Goal: Information Seeking & Learning: Learn about a topic

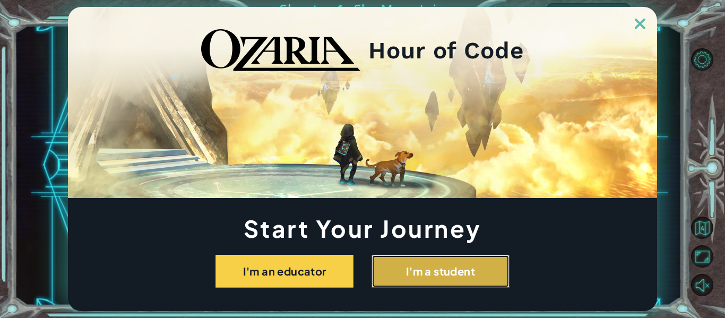
click at [378, 269] on button "I'm a student" at bounding box center [440, 271] width 138 height 33
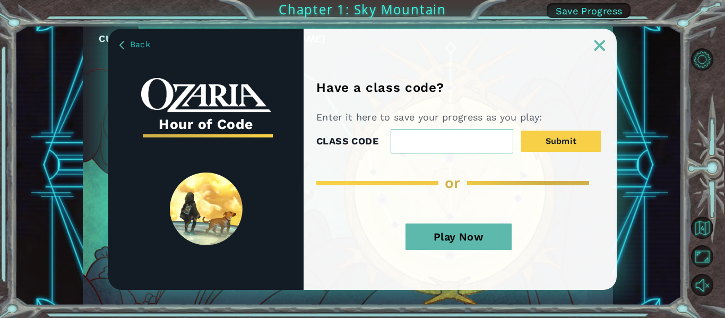
click at [430, 245] on button "Play Now" at bounding box center [458, 236] width 106 height 27
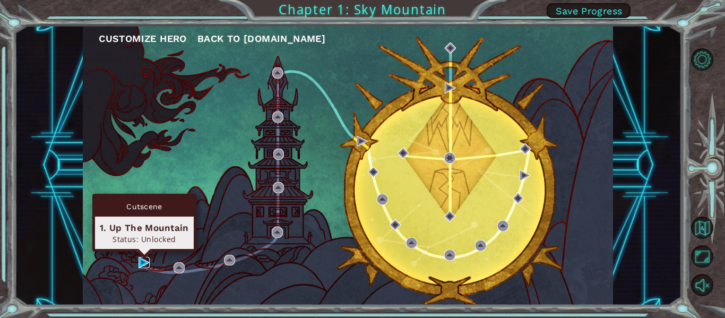
click at [144, 263] on img at bounding box center [144, 262] width 11 height 11
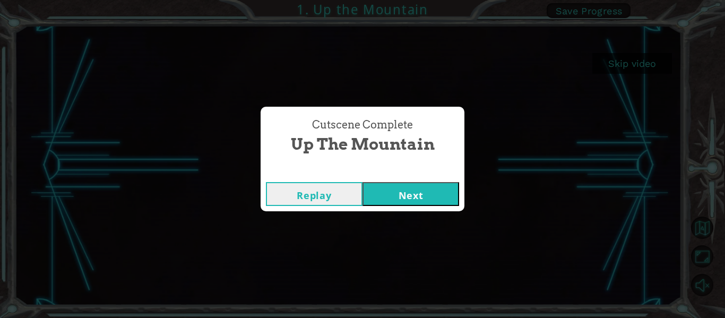
click at [418, 197] on button "Next" at bounding box center [410, 194] width 97 height 24
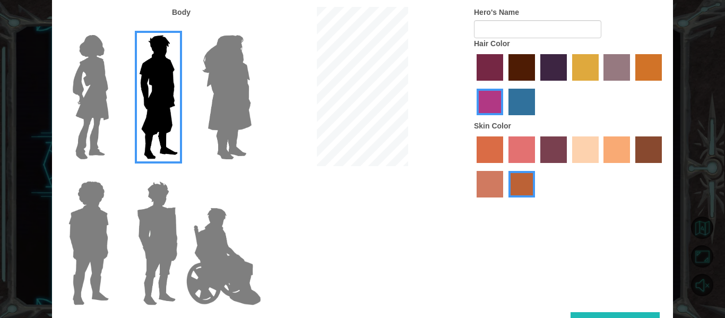
click at [231, 123] on img at bounding box center [227, 97] width 58 height 133
click at [251, 28] on input "Hero Amethyst" at bounding box center [251, 28] width 0 height 0
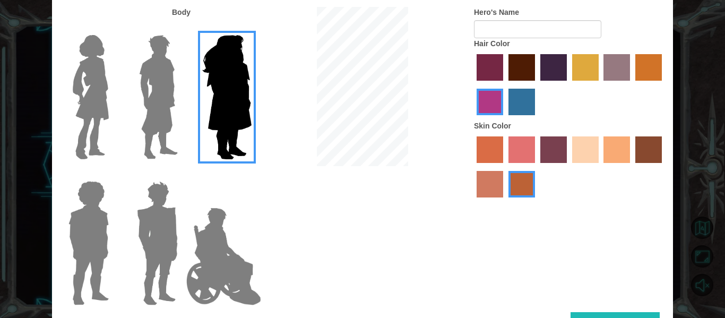
click at [96, 116] on img at bounding box center [90, 97] width 45 height 133
click at [113, 28] on input "Hero Connie" at bounding box center [113, 28] width 0 height 0
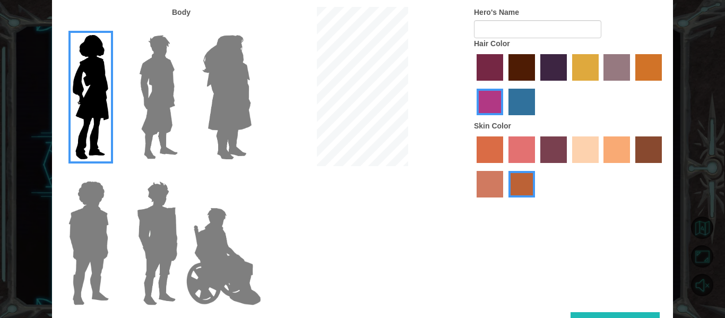
click at [490, 65] on label "paprika hair color" at bounding box center [490, 67] width 27 height 27
click at [473, 84] on input "paprika hair color" at bounding box center [473, 84] width 0 height 0
click at [576, 150] on label "sandy beach skin color" at bounding box center [585, 149] width 27 height 27
click at [568, 167] on input "sandy beach skin color" at bounding box center [568, 167] width 0 height 0
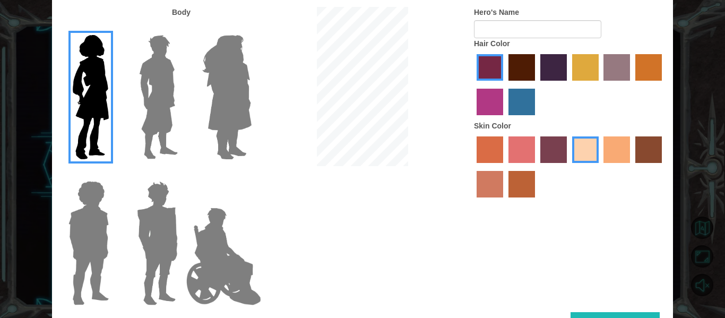
click at [220, 96] on img at bounding box center [227, 97] width 58 height 133
click at [251, 28] on input "Hero Amethyst" at bounding box center [251, 28] width 0 height 0
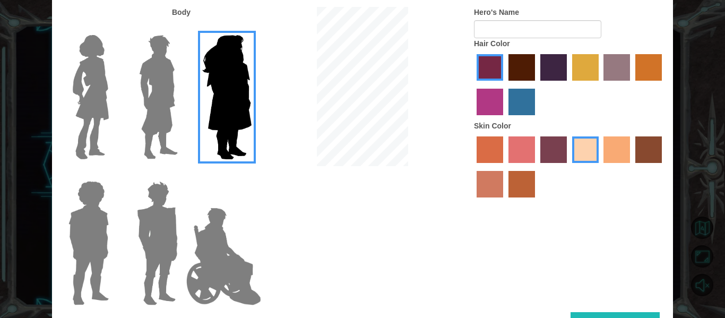
click at [516, 62] on label "maroon hair color" at bounding box center [521, 67] width 27 height 27
click at [505, 84] on input "maroon hair color" at bounding box center [505, 84] width 0 height 0
click at [96, 91] on img at bounding box center [90, 97] width 45 height 133
click at [113, 28] on input "Hero Connie" at bounding box center [113, 28] width 0 height 0
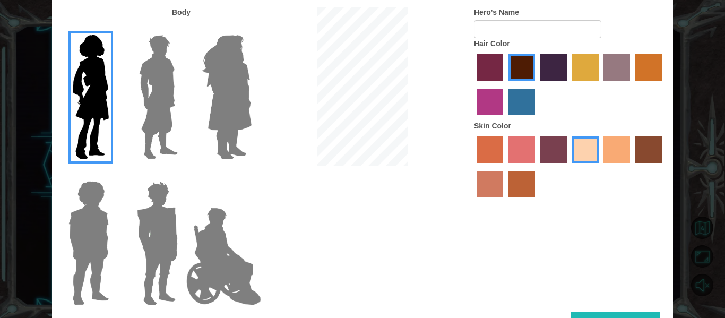
click at [90, 255] on img at bounding box center [88, 243] width 49 height 133
click at [113, 174] on input "Hero Steven" at bounding box center [113, 174] width 0 height 0
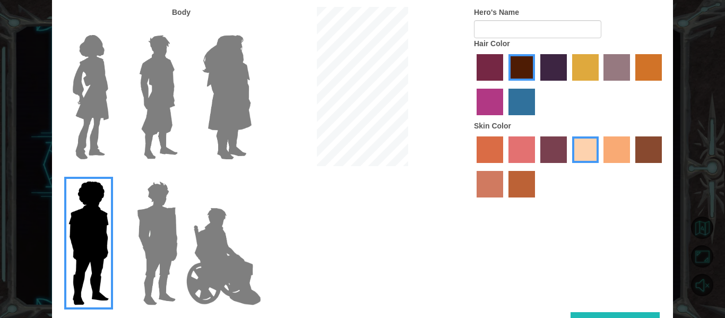
click at [213, 264] on img at bounding box center [223, 256] width 83 height 106
click at [251, 174] on input "Hero Jamie" at bounding box center [251, 174] width 0 height 0
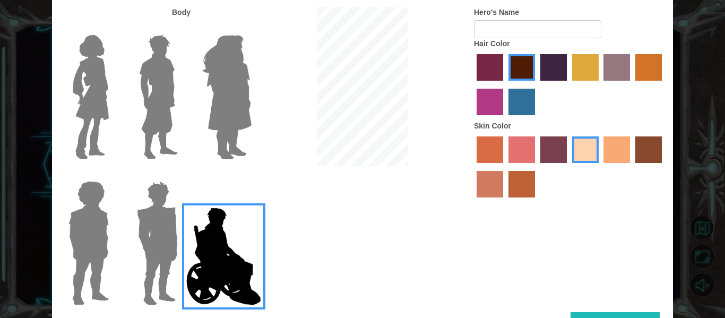
click at [85, 90] on img at bounding box center [90, 97] width 45 height 133
click at [113, 28] on input "Hero Connie" at bounding box center [113, 28] width 0 height 0
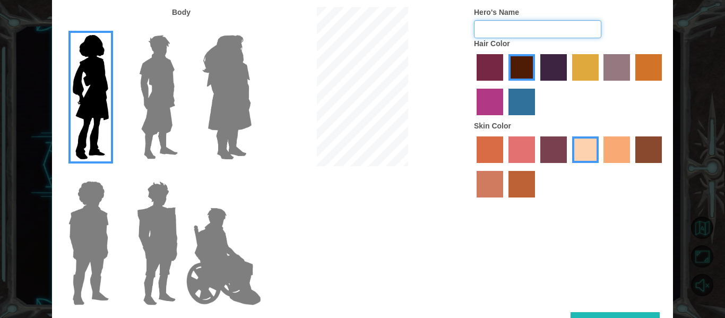
click at [505, 28] on input "Hero's Name" at bounding box center [537, 29] width 127 height 18
type input "icee"
click at [412, 181] on div "Body Hero's Name icee Hair Color Skin Color" at bounding box center [362, 159] width 621 height 305
click at [491, 103] on label "medium red violet hair color" at bounding box center [490, 102] width 27 height 27
click at [663, 84] on input "medium red violet hair color" at bounding box center [663, 84] width 0 height 0
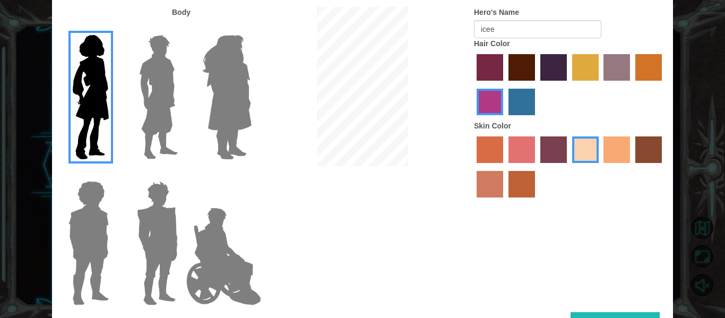
click at [521, 71] on label "maroon hair color" at bounding box center [521, 67] width 27 height 27
click at [505, 84] on input "maroon hair color" at bounding box center [505, 84] width 0 height 0
click at [505, 70] on div at bounding box center [569, 85] width 191 height 69
click at [481, 72] on label "paprika hair color" at bounding box center [490, 67] width 27 height 27
click at [473, 84] on input "paprika hair color" at bounding box center [473, 84] width 0 height 0
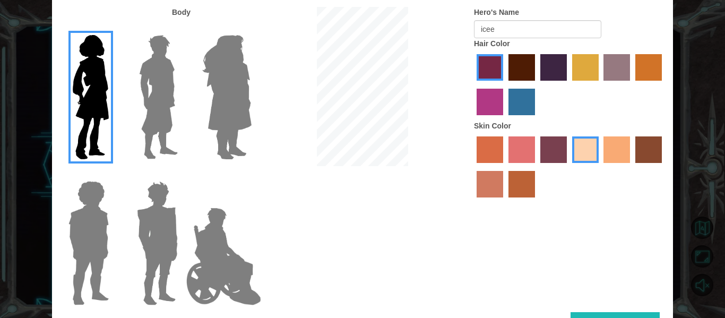
click at [521, 63] on label "maroon hair color" at bounding box center [521, 67] width 27 height 27
click at [505, 84] on input "maroon hair color" at bounding box center [505, 84] width 0 height 0
click at [556, 71] on label "hot purple hair color" at bounding box center [553, 67] width 27 height 27
click at [537, 84] on input "hot purple hair color" at bounding box center [537, 84] width 0 height 0
click at [514, 62] on label "maroon hair color" at bounding box center [521, 67] width 27 height 27
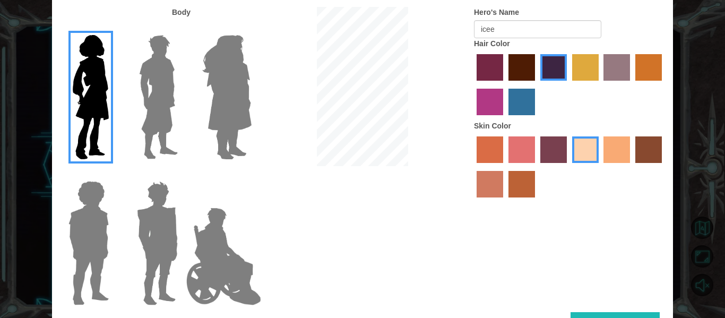
click at [505, 84] on input "maroon hair color" at bounding box center [505, 84] width 0 height 0
click at [592, 311] on div "Body Hero's Name icee Hair Color Skin Color" at bounding box center [362, 159] width 621 height 305
click at [591, 314] on button "Done" at bounding box center [614, 324] width 89 height 24
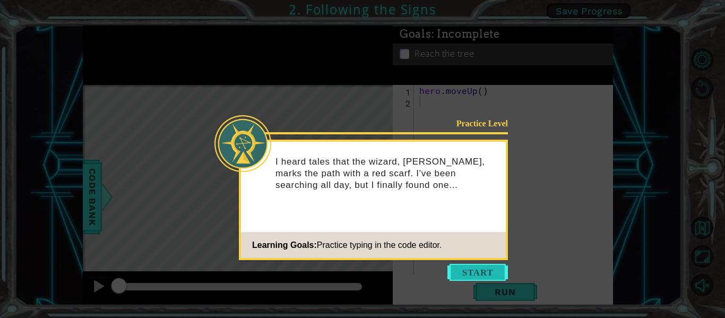
click at [479, 275] on button "Start" at bounding box center [477, 272] width 60 height 17
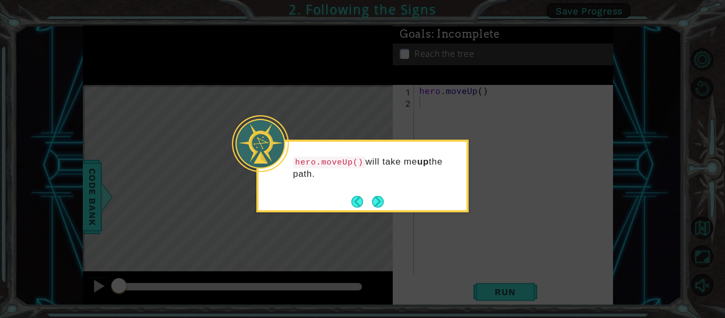
click at [418, 180] on div "hero.moveUp() will take me up the path." at bounding box center [362, 173] width 208 height 54
click at [380, 201] on button "Next" at bounding box center [378, 202] width 12 height 12
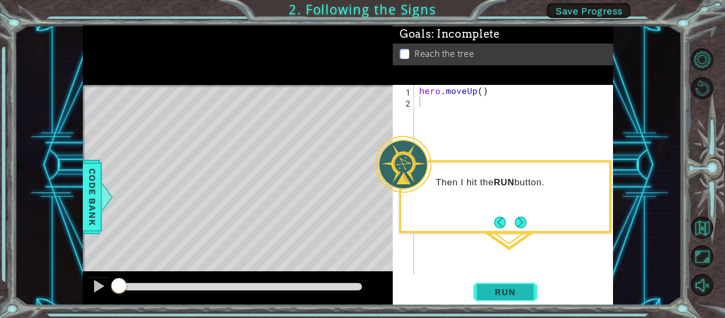
click at [504, 292] on span "Run" at bounding box center [505, 292] width 42 height 11
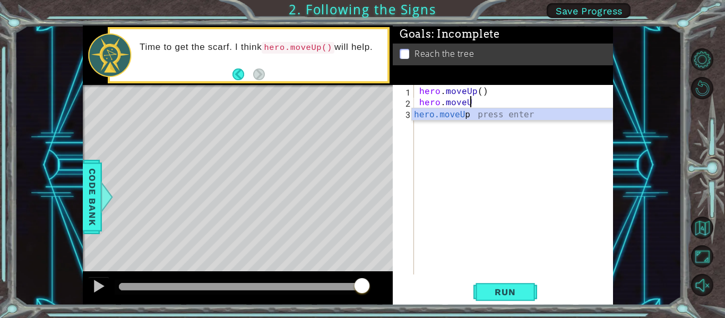
scroll to position [0, 3]
click at [494, 288] on span "Run" at bounding box center [505, 292] width 42 height 11
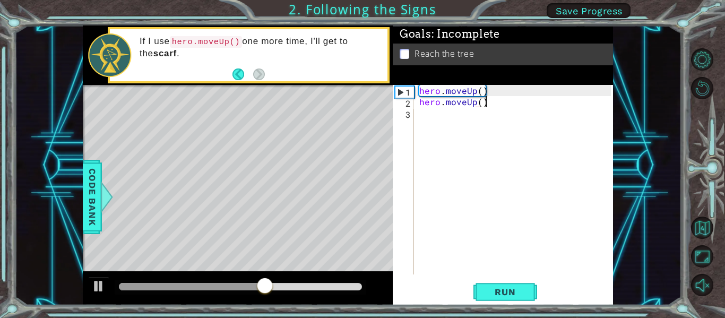
scroll to position [0, 4]
type textarea "hero.moveUp()"
click at [495, 292] on span "Run" at bounding box center [505, 292] width 42 height 11
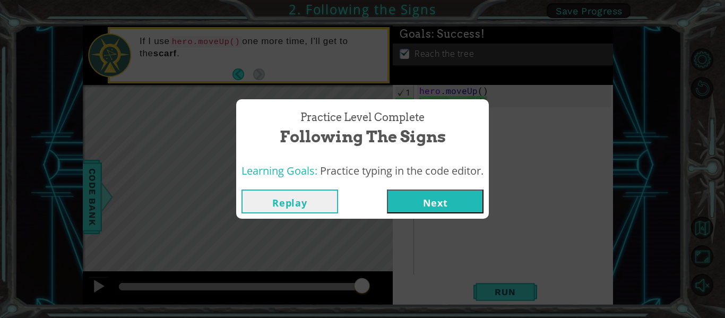
click at [437, 203] on button "Next" at bounding box center [435, 201] width 97 height 24
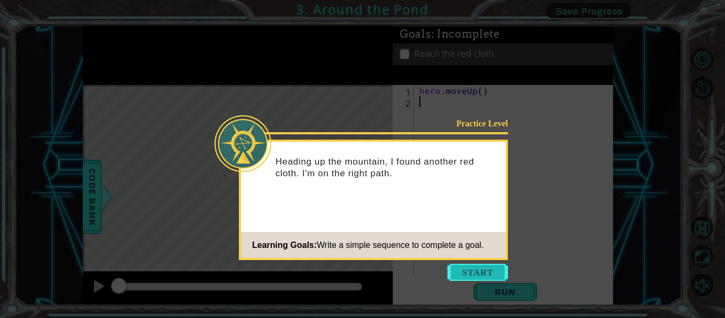
click at [474, 272] on button "Start" at bounding box center [477, 272] width 60 height 17
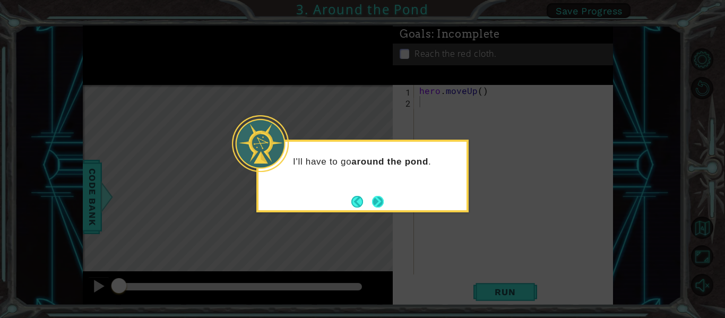
click at [380, 201] on button "Next" at bounding box center [378, 202] width 12 height 12
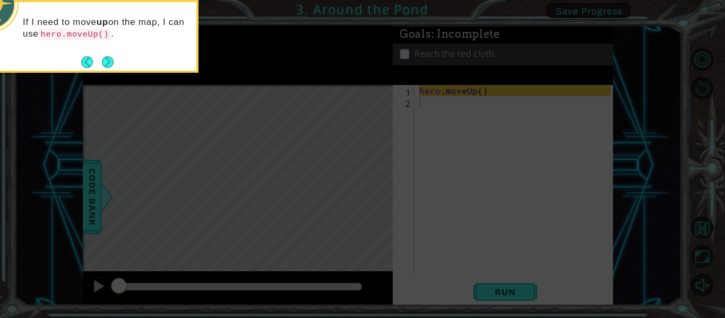
click at [139, 21] on p "If I need to move up on the map, I can use hero.moveUp() ." at bounding box center [106, 28] width 166 height 24
click at [106, 61] on button "Next" at bounding box center [108, 62] width 12 height 12
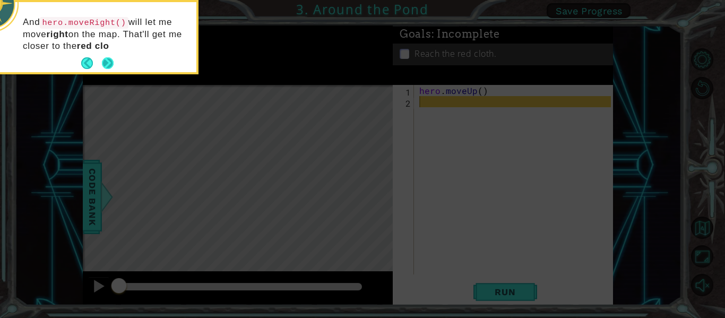
click at [102, 63] on button "Next" at bounding box center [108, 63] width 12 height 12
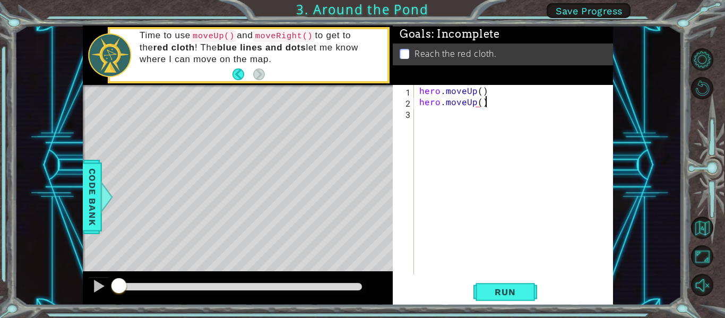
scroll to position [0, 4]
type textarea "hero.moveUp()"
click at [494, 288] on span "Run" at bounding box center [505, 292] width 42 height 11
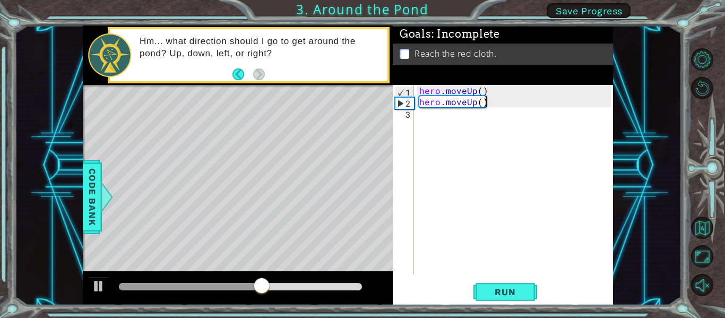
click at [428, 116] on div "hero . moveUp ( ) hero . moveUp ( )" at bounding box center [516, 191] width 199 height 212
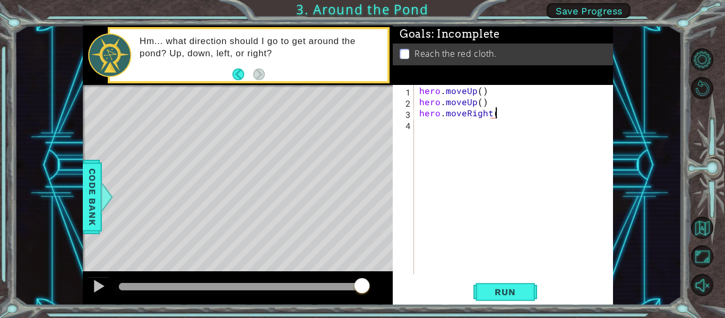
scroll to position [0, 5]
type textarea "hero.moveRight"
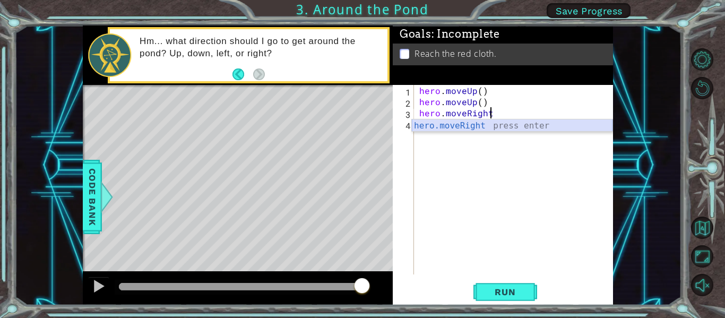
click at [458, 127] on div "hero.moveRight press enter" at bounding box center [512, 138] width 201 height 38
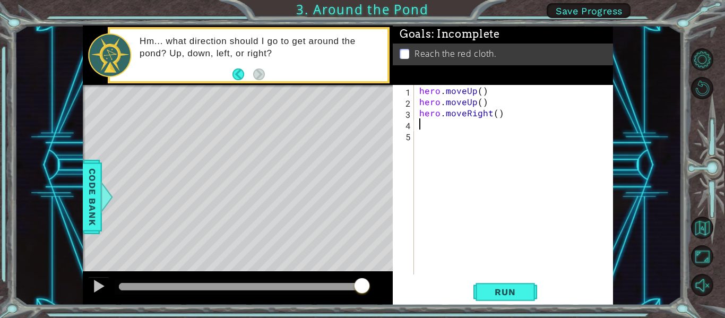
scroll to position [0, 0]
click at [506, 289] on span "Run" at bounding box center [505, 292] width 42 height 11
type textarea "hero.moveUp()"
click at [494, 290] on span "Run" at bounding box center [505, 292] width 42 height 11
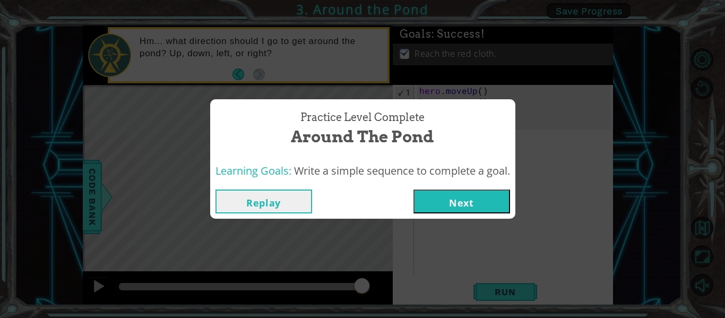
click at [445, 194] on button "Next" at bounding box center [461, 201] width 97 height 24
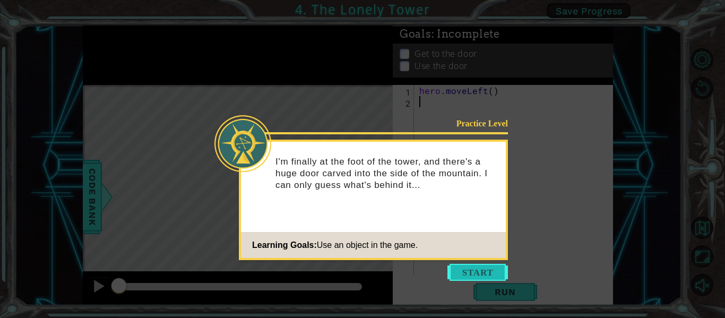
click at [471, 274] on button "Start" at bounding box center [477, 272] width 60 height 17
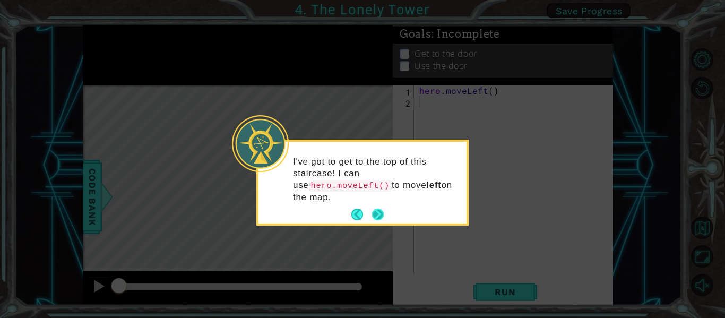
click at [378, 212] on button "Next" at bounding box center [378, 215] width 12 height 12
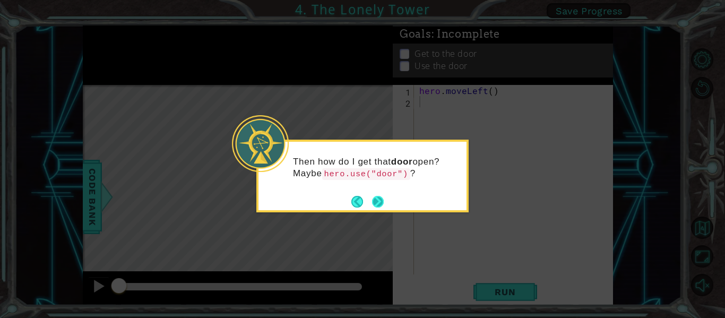
click at [376, 198] on button "Next" at bounding box center [378, 202] width 12 height 12
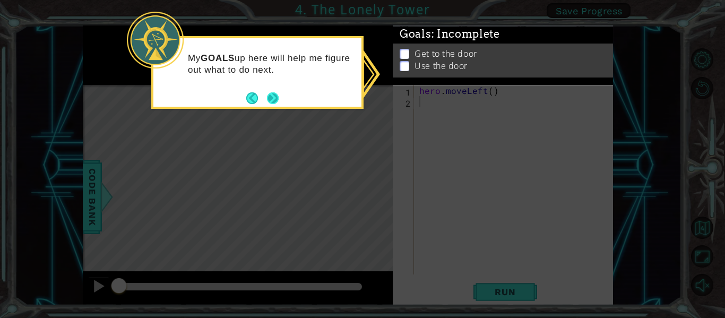
click at [273, 97] on button "Next" at bounding box center [273, 98] width 12 height 12
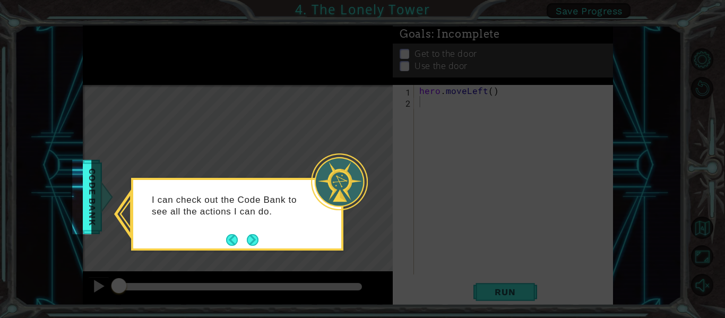
click at [256, 234] on button "Next" at bounding box center [253, 240] width 12 height 12
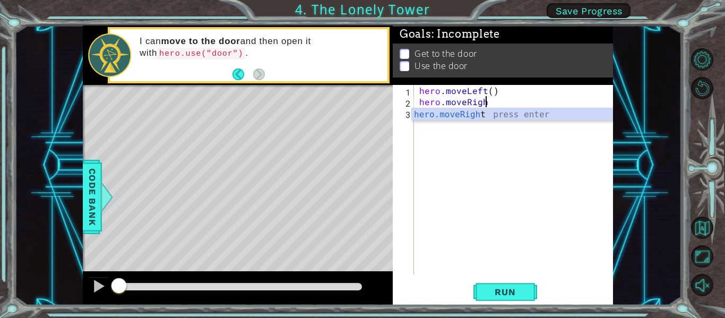
scroll to position [0, 4]
type textarea "hero.moveRight"
click at [435, 111] on div "hero.moveRight press enter" at bounding box center [512, 127] width 201 height 38
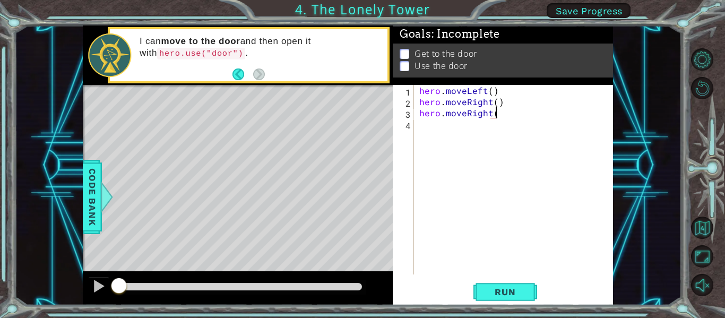
type textarea "hero.moveRight()"
click at [429, 125] on div "hero . moveLeft ( ) hero . moveRight ( ) hero . moveRight ( )" at bounding box center [516, 191] width 199 height 212
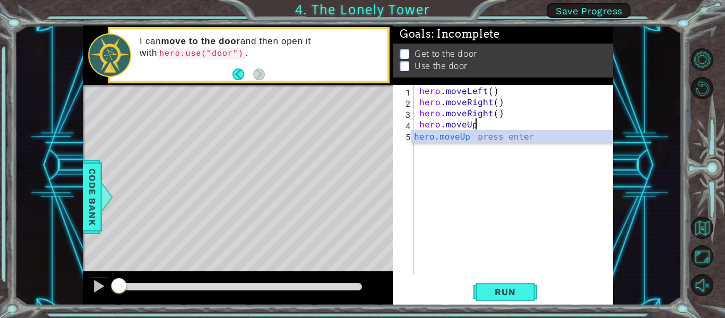
scroll to position [0, 3]
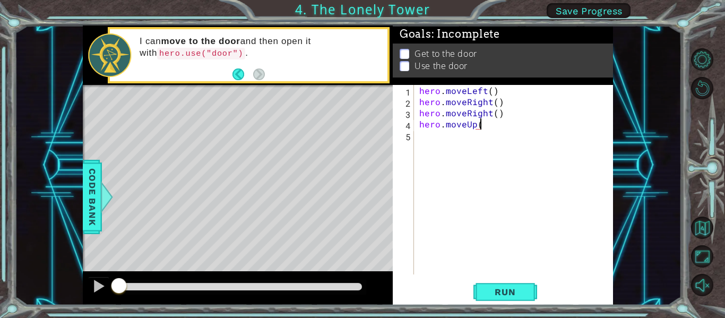
type textarea "hero.moveUp()"
click at [506, 296] on span "Run" at bounding box center [505, 292] width 42 height 11
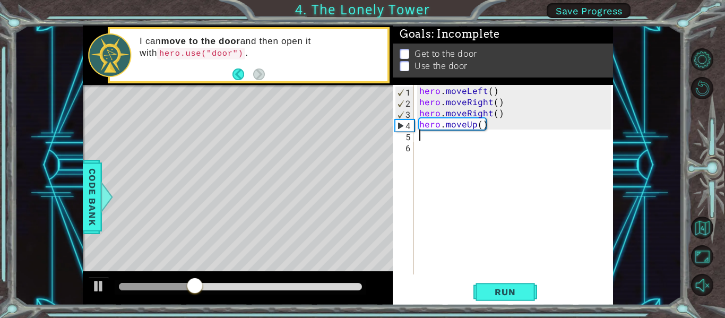
click at [503, 113] on div "hero . moveLeft ( ) hero . moveRight ( ) hero . moveRight ( ) hero . moveUp ( )" at bounding box center [516, 191] width 199 height 212
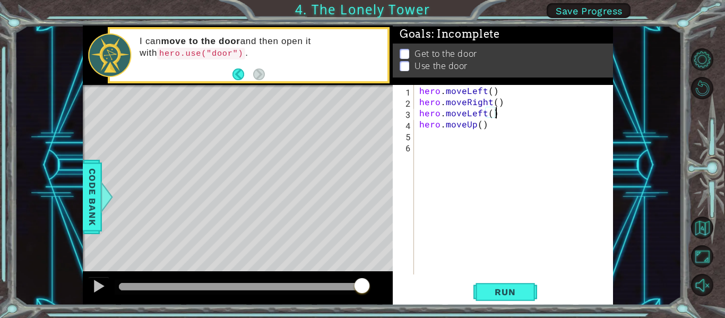
scroll to position [0, 4]
click at [502, 105] on div "hero . moveLeft ( ) hero . moveRight ( ) hero . moveLeft ( ) hero . moveUp ( )" at bounding box center [516, 191] width 199 height 212
click at [489, 290] on span "Run" at bounding box center [505, 292] width 42 height 11
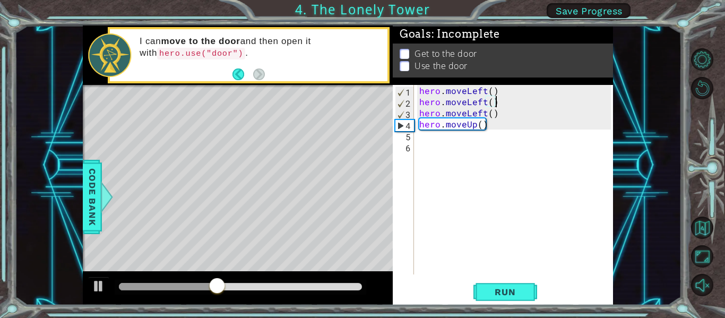
click at [498, 112] on div "hero . moveLeft ( ) hero . moveLeft ( ) hero . moveLeft ( ) hero . moveUp ( )" at bounding box center [516, 191] width 199 height 212
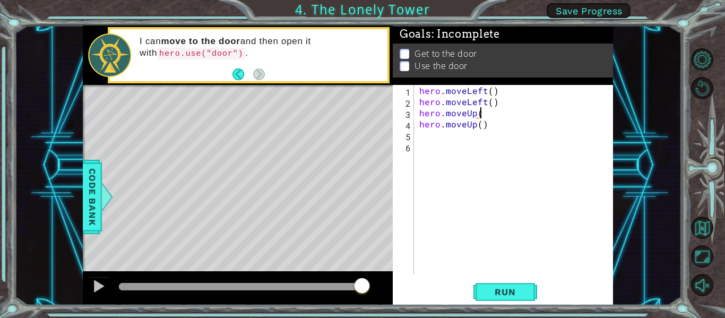
scroll to position [0, 4]
type textarea "hero.moveUp()"
click at [491, 290] on span "Run" at bounding box center [505, 292] width 42 height 11
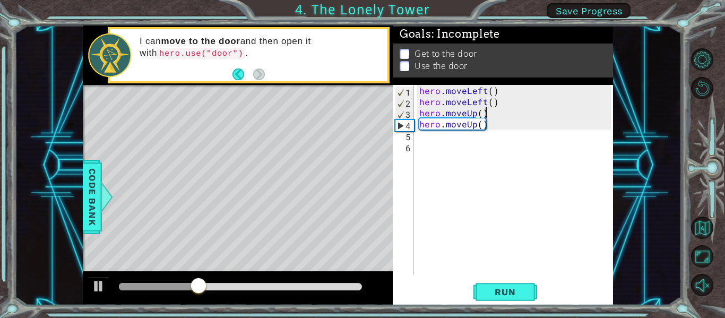
click at [426, 136] on div "hero . moveLeft ( ) hero . moveLeft ( ) hero . moveUp ( ) hero . moveUp ( )" at bounding box center [516, 191] width 199 height 212
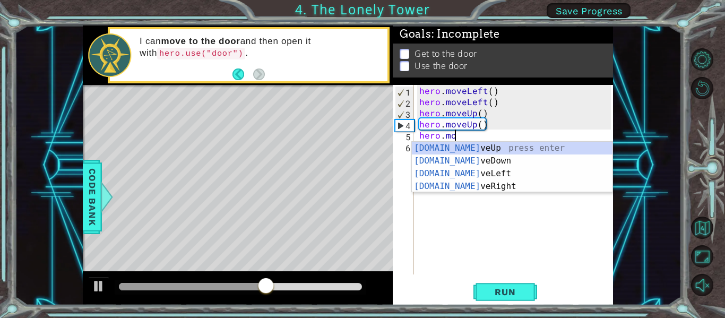
scroll to position [0, 2]
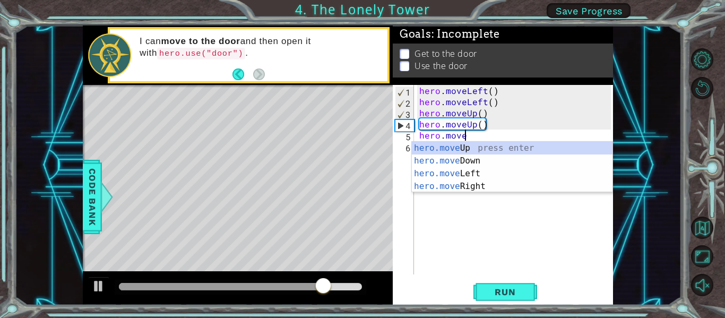
click at [457, 192] on body "1 ההההההההההההההההההההההההההההההההההההההההההההההההההההההההההההההההההההההההההההה…" at bounding box center [362, 159] width 725 height 318
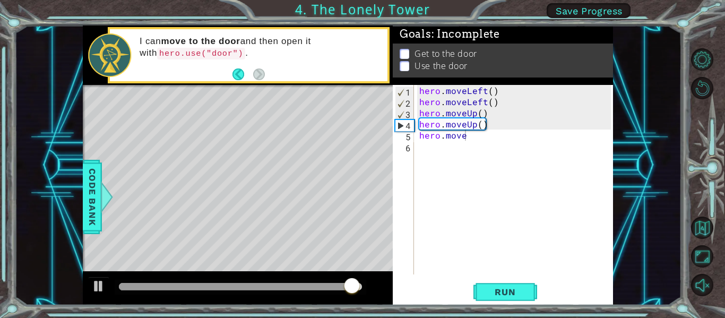
click at [465, 137] on div "hero . moveLeft ( ) hero . moveLeft ( ) hero . moveUp ( ) hero . moveUp ( ) her…" at bounding box center [516, 191] width 199 height 212
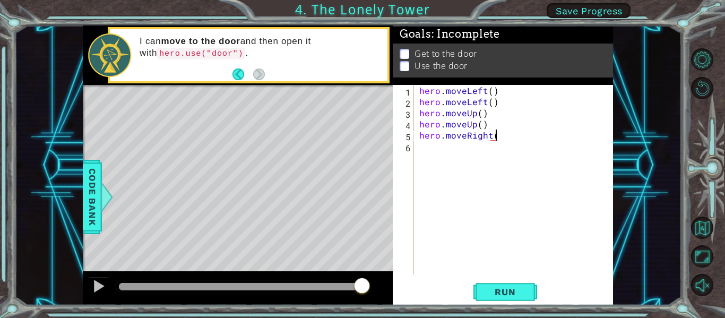
scroll to position [0, 5]
type textarea "hero.moveRight()"
click at [511, 288] on span "Run" at bounding box center [505, 292] width 42 height 11
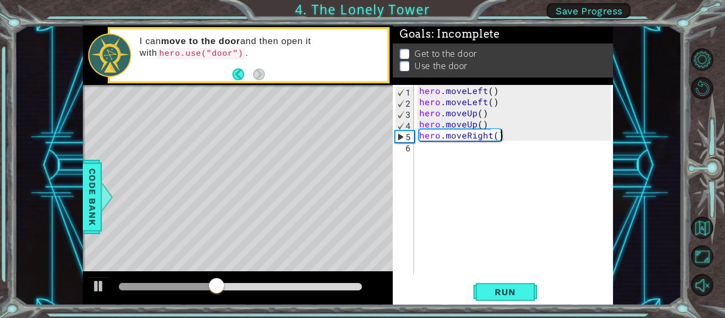
click at [429, 148] on div "hero . moveLeft ( ) hero . moveLeft ( ) hero . moveUp ( ) hero . moveUp ( ) her…" at bounding box center [516, 191] width 199 height 212
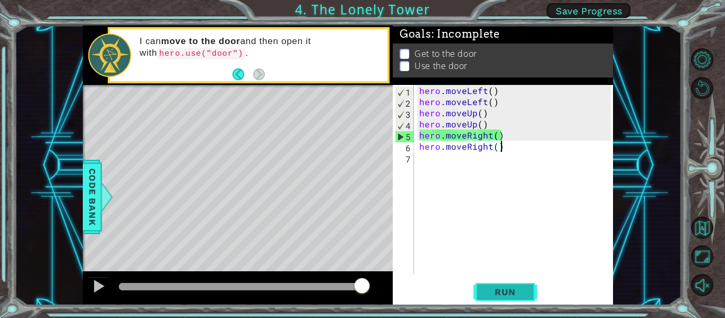
type textarea "hero.moveRight()"
click at [496, 290] on span "Run" at bounding box center [505, 292] width 42 height 11
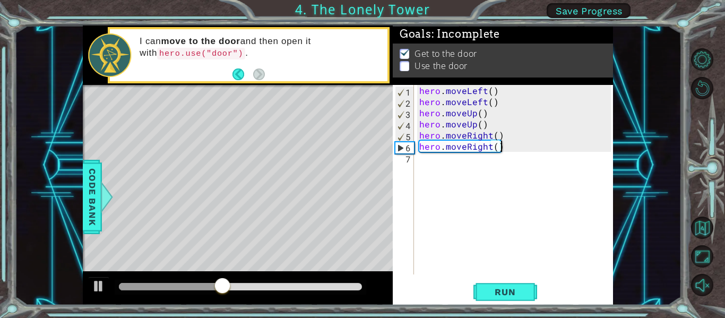
click at [436, 163] on div "hero . moveLeft ( ) hero . moveLeft ( ) hero . moveUp ( ) hero . moveUp ( ) her…" at bounding box center [516, 191] width 199 height 212
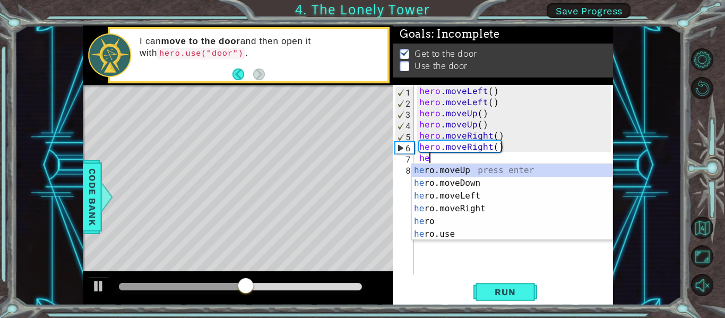
scroll to position [0, 1]
click at [431, 237] on div "her o.moveUp press enter her o.moveDown press enter her o.moveLeft press enter …" at bounding box center [512, 215] width 201 height 102
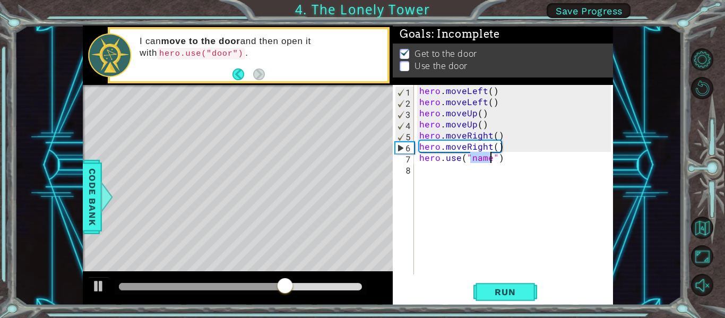
click at [490, 158] on div "hero . moveLeft ( ) hero . moveLeft ( ) hero . moveUp ( ) hero . moveUp ( ) her…" at bounding box center [514, 179] width 194 height 189
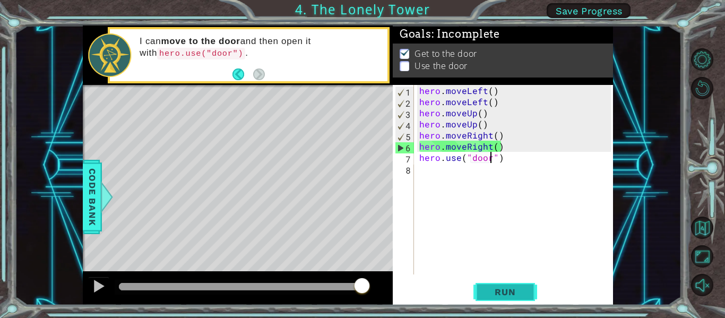
type textarea "hero.use("door")"
click at [506, 285] on button "Run" at bounding box center [505, 292] width 64 height 22
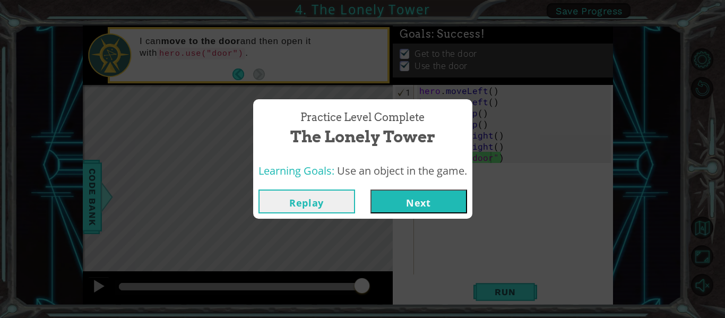
click at [400, 200] on button "Next" at bounding box center [418, 201] width 97 height 24
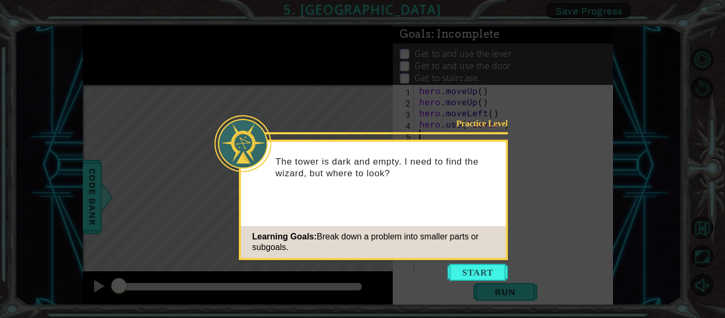
click at [443, 226] on div "Learning Goals: Break down a problem into smaller parts or subgoals." at bounding box center [373, 242] width 265 height 32
click at [468, 271] on button "Start" at bounding box center [477, 272] width 60 height 17
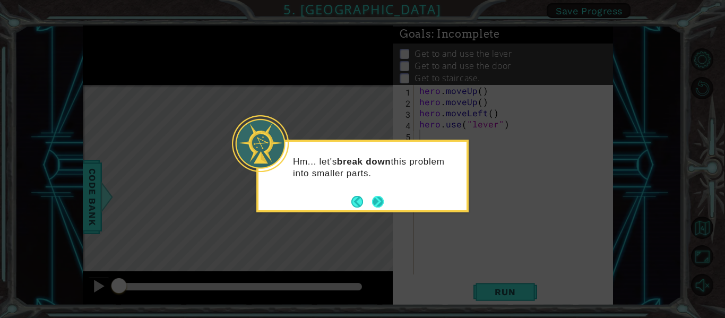
click at [375, 199] on button "Next" at bounding box center [378, 202] width 12 height 12
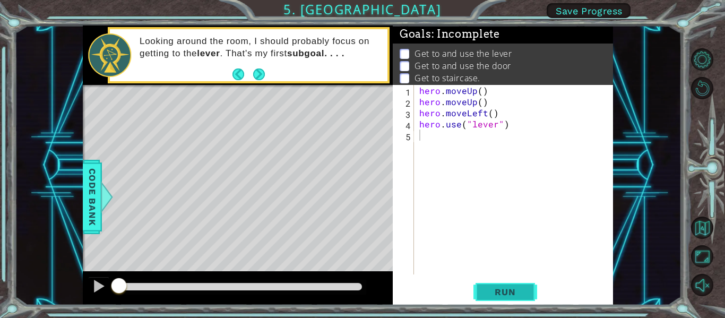
click at [511, 293] on span "Run" at bounding box center [505, 292] width 42 height 11
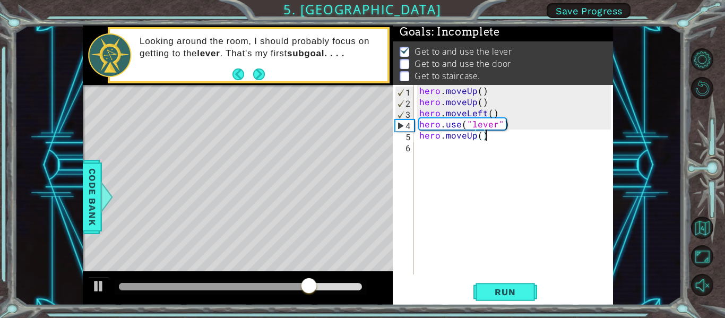
scroll to position [0, 4]
click at [524, 288] on span "Run" at bounding box center [505, 292] width 42 height 11
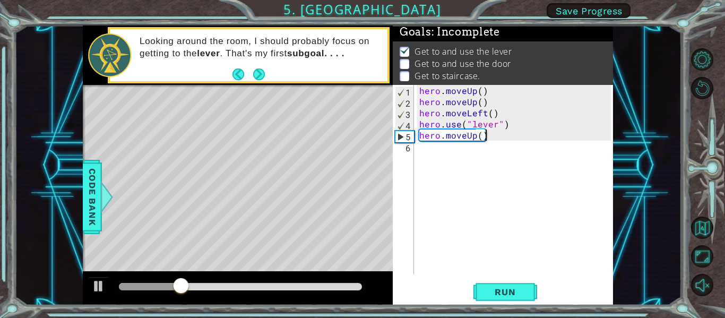
click at [484, 136] on div "hero . moveUp ( ) hero . moveUp ( ) hero . moveLeft ( ) hero . use ( "lever" ) …" at bounding box center [516, 191] width 199 height 212
click at [482, 133] on div "hero . moveUp ( ) hero . moveUp ( ) hero . moveLeft ( ) hero . use ( "lever" ) …" at bounding box center [516, 191] width 199 height 212
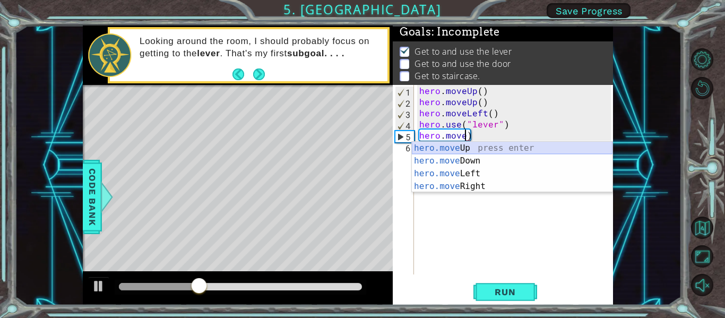
scroll to position [0, 3]
click at [470, 135] on div "hero . moveUp ( ) hero . moveUp ( ) hero . moveLeft ( ) hero . use ( "lever" ) …" at bounding box center [516, 191] width 199 height 212
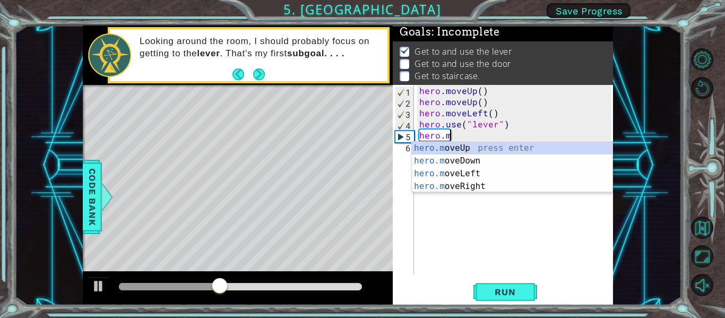
type textarea "hero."
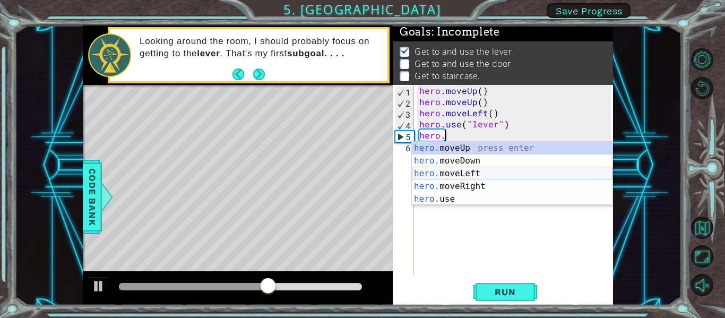
click at [464, 178] on div "hero. moveUp press enter hero. moveDown press enter hero. moveLeft press enter …" at bounding box center [512, 186] width 201 height 89
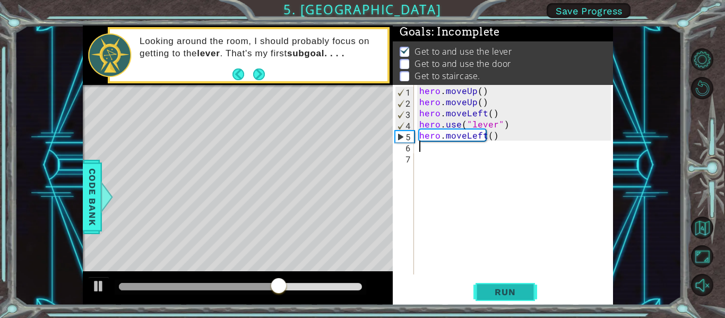
click at [489, 285] on button "Run" at bounding box center [505, 292] width 64 height 22
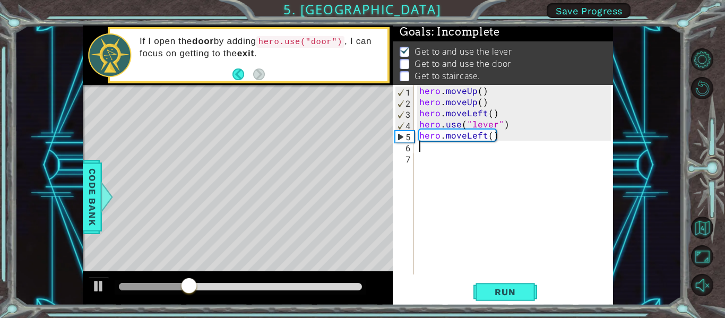
click at [494, 136] on div "hero . moveUp ( ) hero . moveUp ( ) hero . moveLeft ( ) hero . use ( "lever" ) …" at bounding box center [516, 191] width 199 height 212
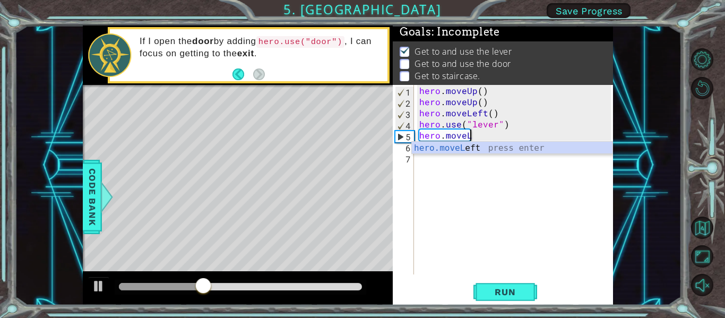
type textarea "hero.move"
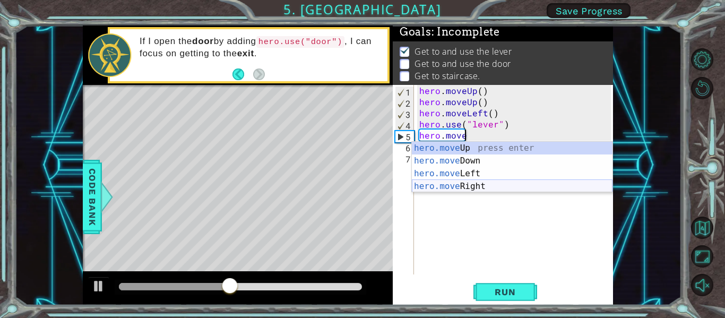
click at [452, 185] on div "hero.move Up press enter hero.move Down press enter hero.move Left press enter …" at bounding box center [512, 180] width 201 height 76
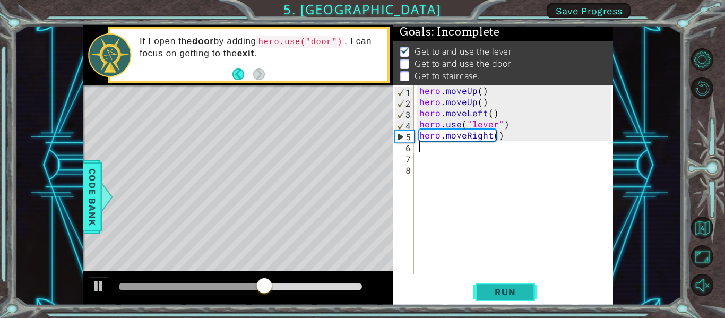
click at [494, 288] on span "Run" at bounding box center [505, 292] width 42 height 11
type textarea "hero.moveRight()"
click at [508, 286] on button "Run" at bounding box center [505, 292] width 64 height 22
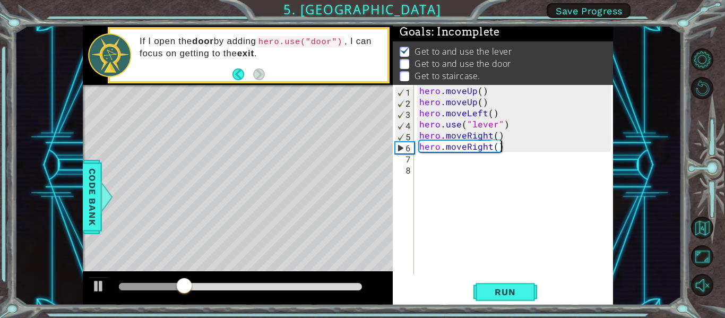
click at [434, 157] on div "hero . moveUp ( ) hero . moveUp ( ) hero . moveLeft ( ) hero . use ( "lever" ) …" at bounding box center [516, 191] width 199 height 212
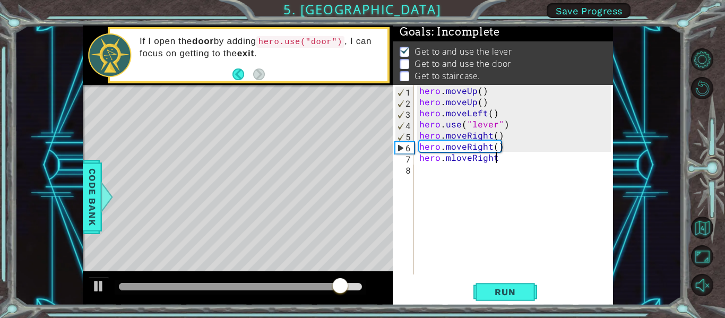
scroll to position [0, 4]
click at [456, 160] on div "hero . moveUp ( ) hero . moveUp ( ) hero . moveLeft ( ) hero . use ( "lever" ) …" at bounding box center [516, 191] width 199 height 212
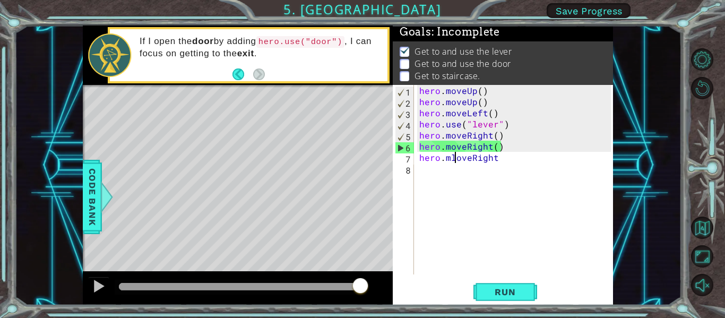
type textarea "hero.moveRight"
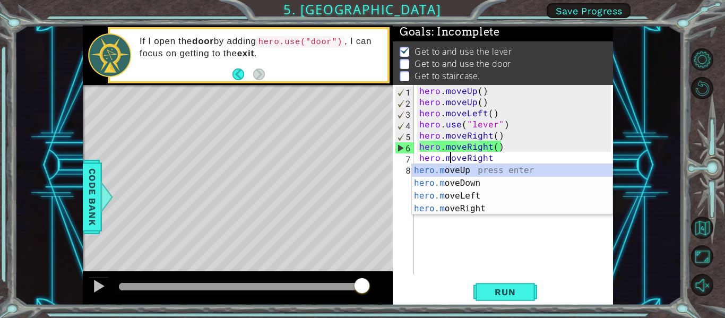
scroll to position [0, 4]
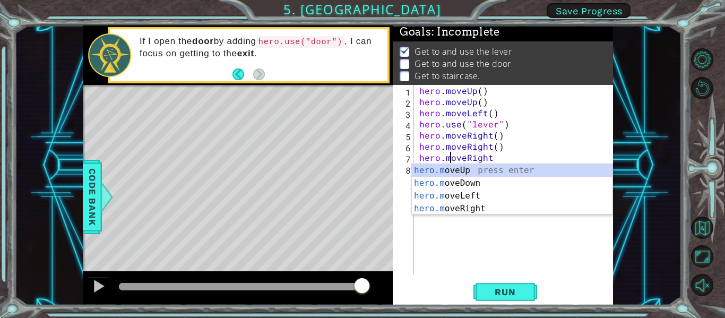
click at [437, 271] on div "hero . moveUp ( ) hero . moveUp ( ) hero . moveLeft ( ) hero . use ( "lever" ) …" at bounding box center [516, 191] width 199 height 212
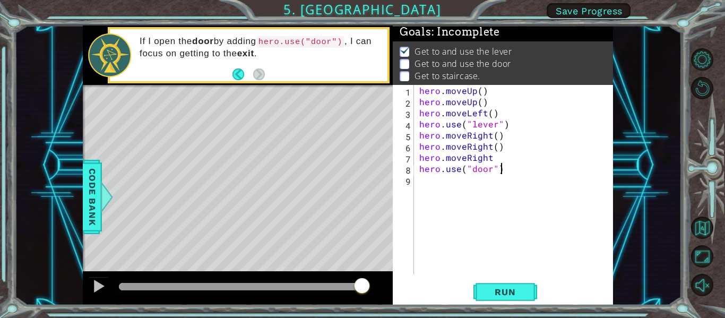
scroll to position [0, 5]
click at [492, 287] on span "Run" at bounding box center [505, 292] width 42 height 11
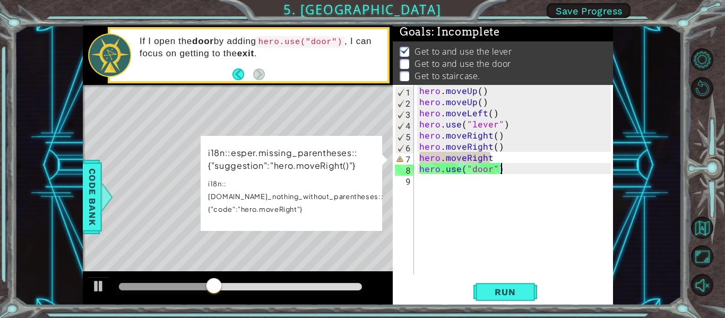
click at [500, 173] on div "hero . moveUp ( ) hero . moveUp ( ) hero . moveLeft ( ) hero . use ( "lever" ) …" at bounding box center [516, 191] width 199 height 212
click at [490, 157] on div "hero . moveUp ( ) hero . moveUp ( ) hero . moveLeft ( ) hero . use ( "lever" ) …" at bounding box center [516, 191] width 199 height 212
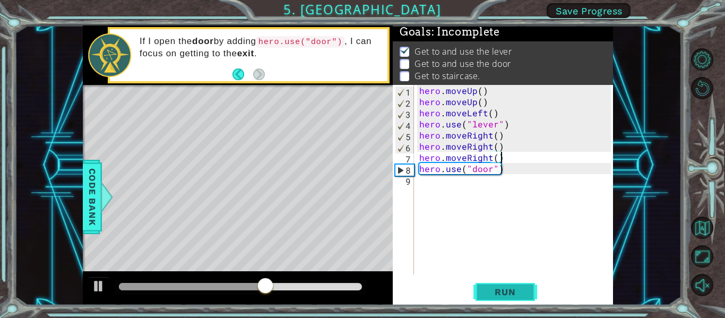
type textarea "hero.moveRight()"
click at [491, 287] on span "Run" at bounding box center [505, 292] width 42 height 11
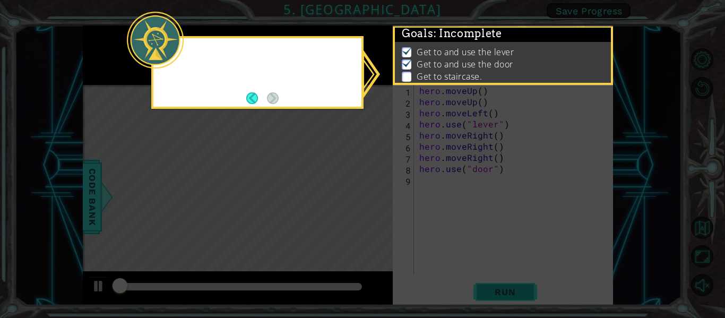
scroll to position [2, 0]
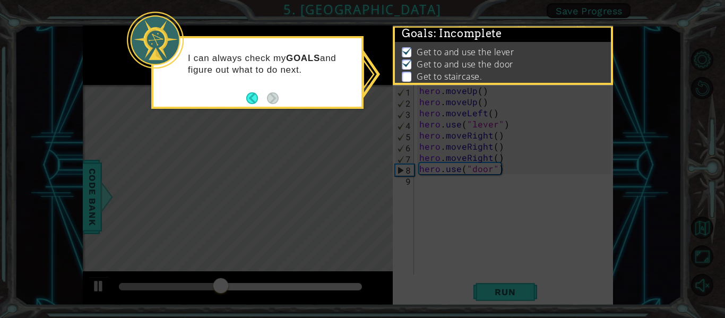
click at [269, 68] on p "I can always check my GOALS and figure out what to do next." at bounding box center [271, 64] width 166 height 23
click at [410, 74] on p at bounding box center [407, 77] width 10 height 10
click at [412, 63] on img at bounding box center [407, 62] width 11 height 8
click at [440, 33] on span ": Incomplete" at bounding box center [468, 33] width 68 height 13
click at [450, 173] on icon at bounding box center [362, 159] width 725 height 318
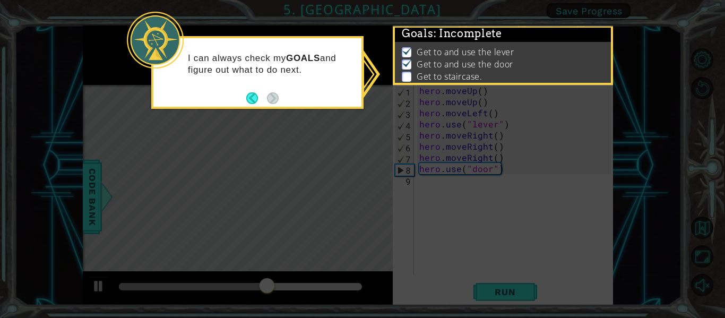
click at [434, 180] on icon at bounding box center [362, 159] width 725 height 318
click at [257, 99] on button "Back" at bounding box center [256, 98] width 21 height 12
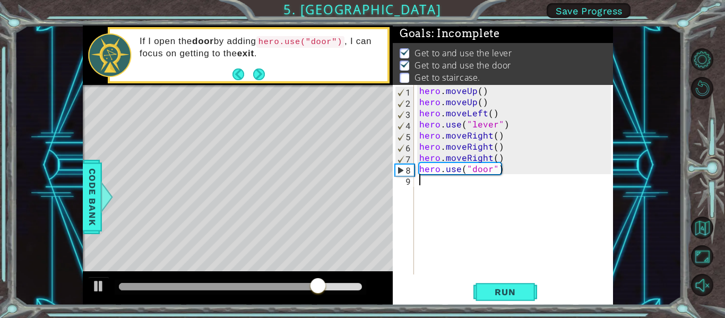
click at [422, 185] on div "hero . moveUp ( ) hero . moveUp ( ) hero . moveLeft ( ) hero . use ( "lever" ) …" at bounding box center [516, 191] width 199 height 212
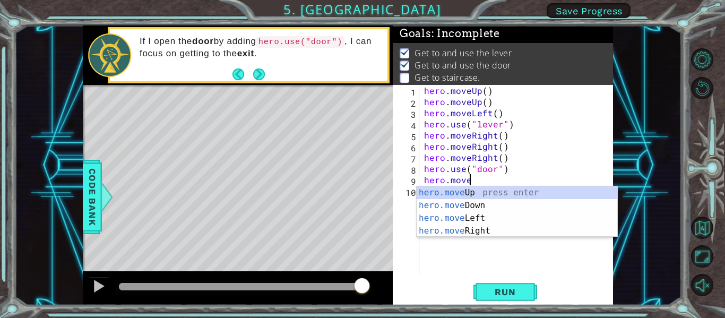
scroll to position [0, 3]
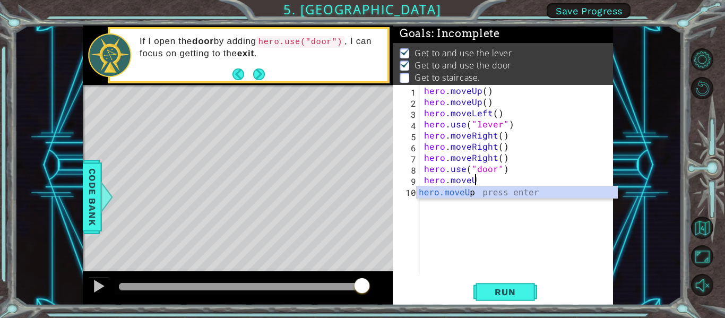
type textarea "hero.moveUp"
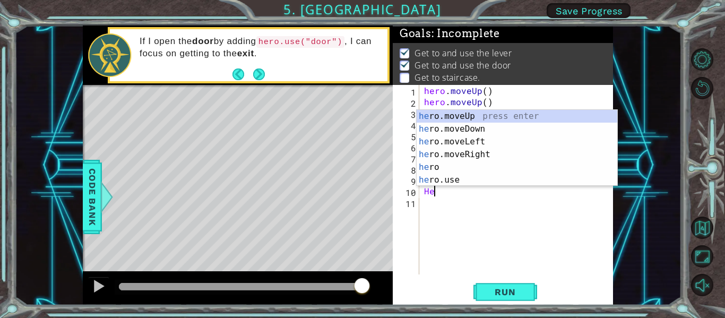
type textarea "H"
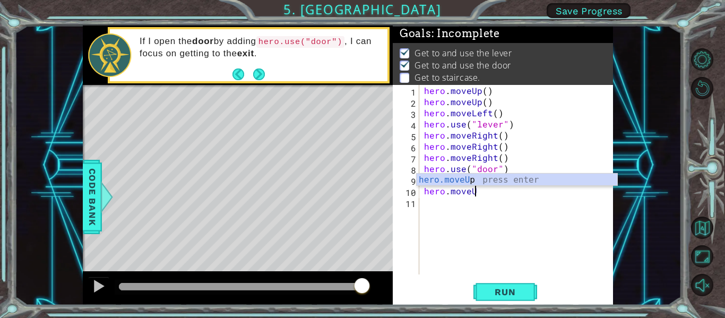
scroll to position [0, 3]
click at [494, 294] on span "Run" at bounding box center [505, 292] width 42 height 11
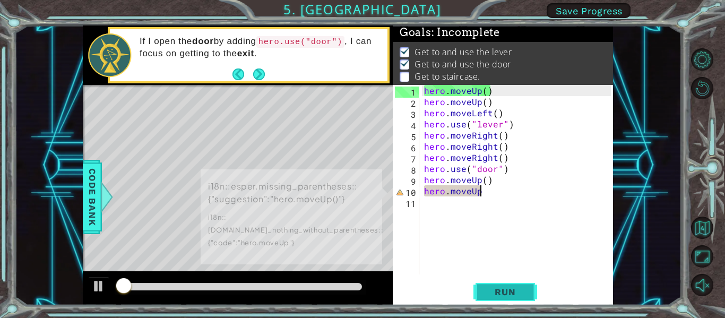
scroll to position [2, 0]
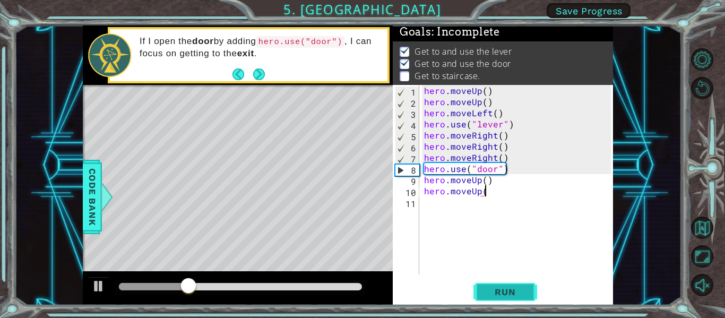
type textarea "hero.moveUp()"
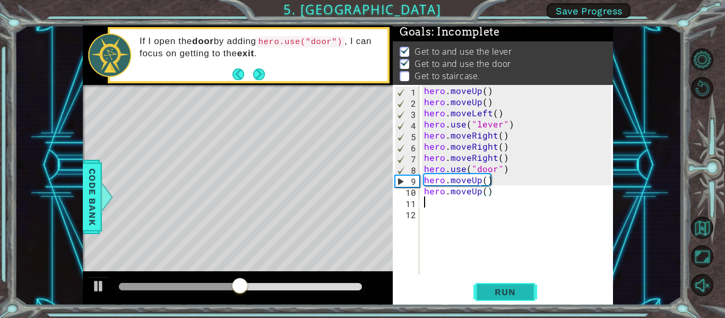
scroll to position [0, 0]
click at [494, 292] on span "Run" at bounding box center [505, 292] width 42 height 11
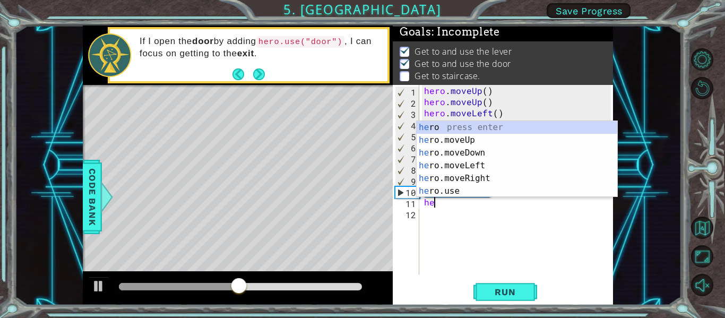
scroll to position [0, 1]
type textarea "hero"
click at [458, 136] on div "hero press enter hero .moveUp press enter hero .moveDown press enter hero .move…" at bounding box center [517, 172] width 201 height 102
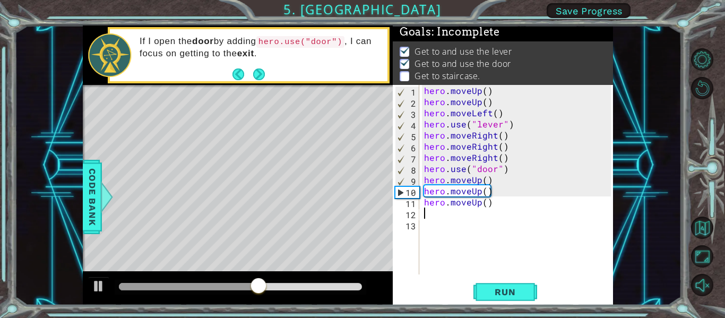
scroll to position [0, 0]
click at [491, 290] on span "Run" at bounding box center [505, 292] width 42 height 11
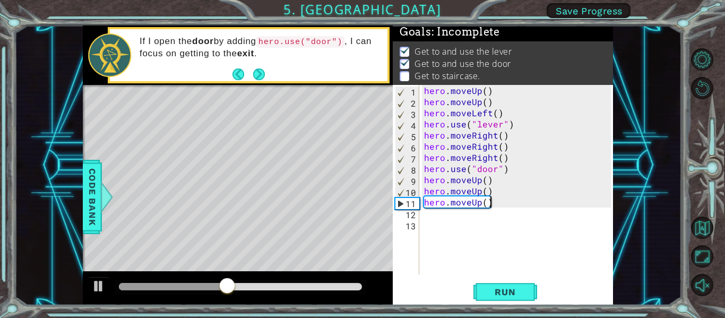
click at [492, 205] on div "hero . moveUp ( ) hero . moveUp ( ) hero . moveLeft ( ) hero . use ( "lever" ) …" at bounding box center [519, 191] width 194 height 212
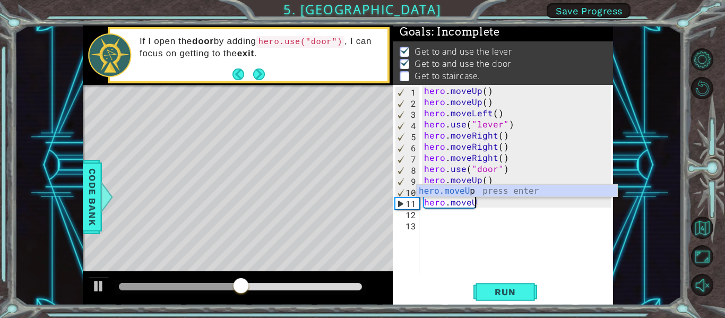
type textarea "hero.move"
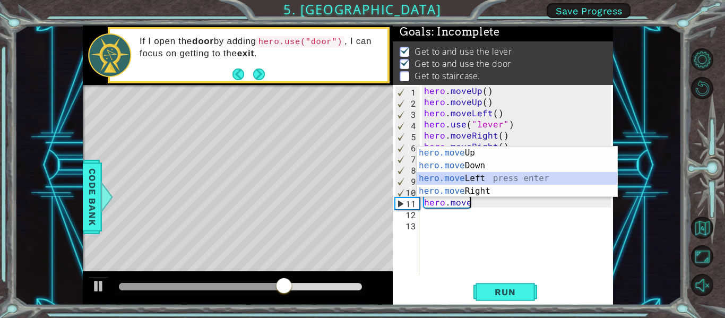
click at [486, 177] on div "hero.move Up press enter hero.move Down press enter hero.move Left press enter …" at bounding box center [517, 184] width 201 height 76
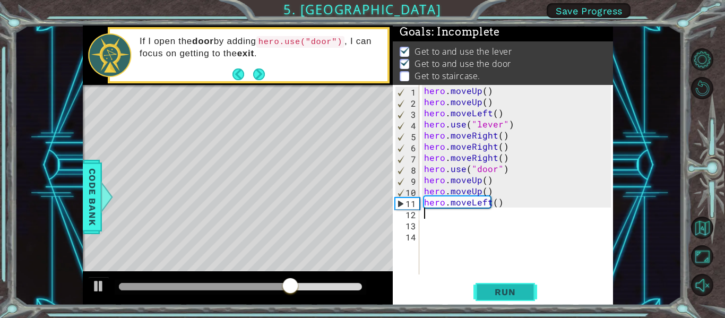
click at [497, 290] on span "Run" at bounding box center [505, 292] width 42 height 11
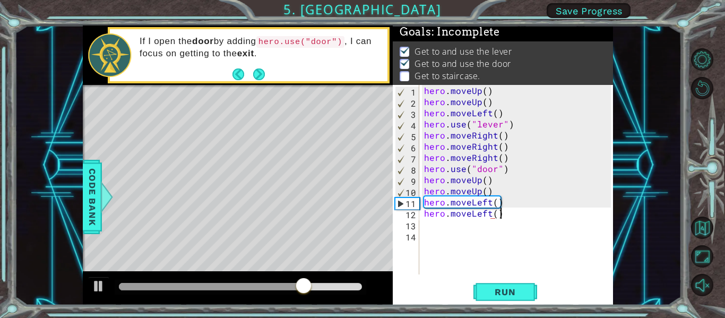
scroll to position [0, 4]
type textarea "hero.moveLeft()"
click at [494, 289] on span "Run" at bounding box center [505, 292] width 42 height 11
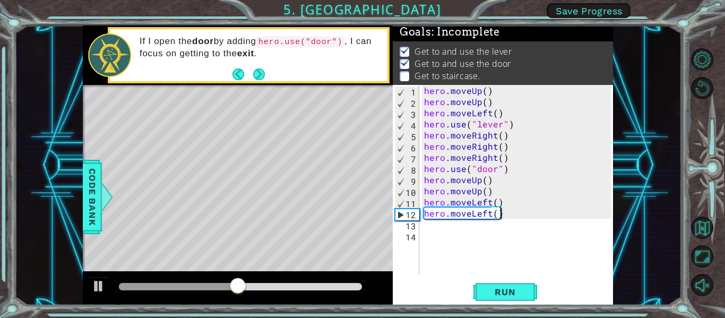
click at [435, 230] on div "hero . moveUp ( ) hero . moveUp ( ) hero . moveLeft ( ) hero . use ( "lever" ) …" at bounding box center [519, 191] width 194 height 212
click at [437, 226] on div "hero . moveUp ( ) hero . moveUp ( ) hero . moveLeft ( ) hero . use ( "lever" ) …" at bounding box center [519, 191] width 194 height 212
type textarea "h"
type textarea "H"
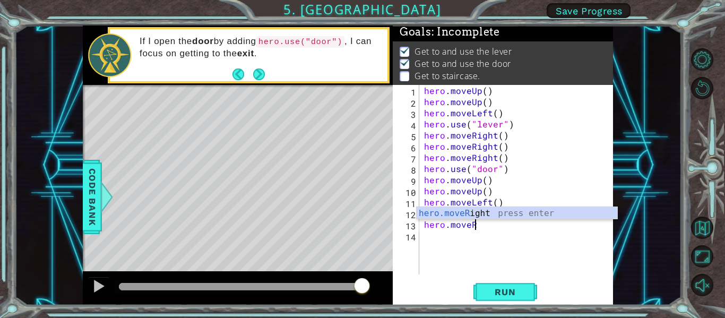
scroll to position [0, 2]
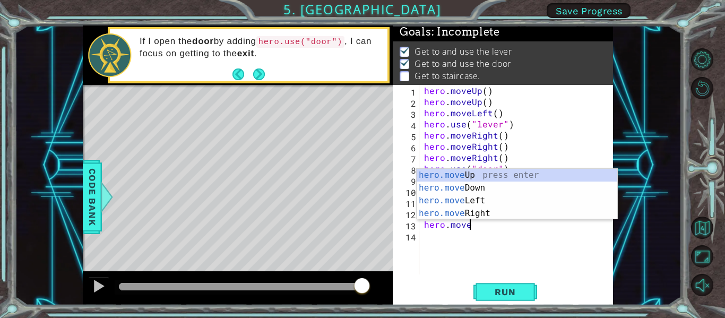
click at [467, 140] on div "hero . moveUp ( ) hero . moveUp ( ) hero . moveLeft ( ) hero . use ( "lever" ) …" at bounding box center [519, 191] width 194 height 212
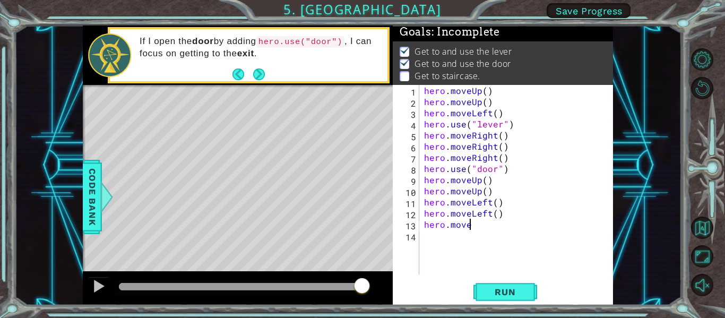
click at [472, 230] on div "hero . moveUp ( ) hero . moveUp ( ) hero . moveLeft ( ) hero . use ( "lever" ) …" at bounding box center [519, 191] width 194 height 212
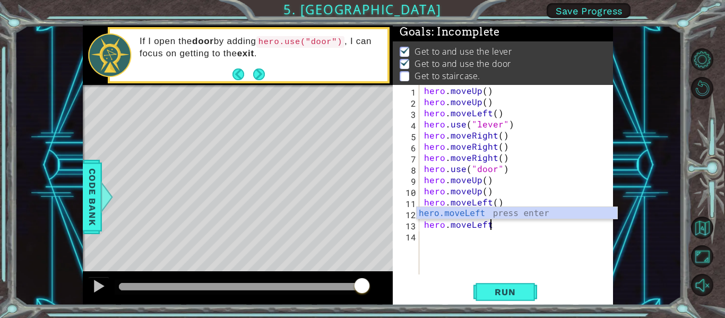
scroll to position [0, 4]
click at [506, 288] on span "Run" at bounding box center [505, 292] width 42 height 11
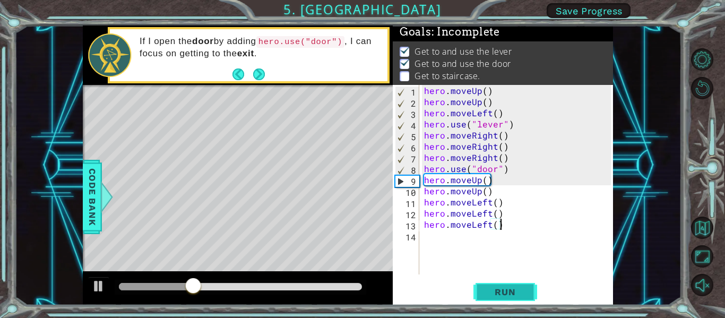
scroll to position [0, 4]
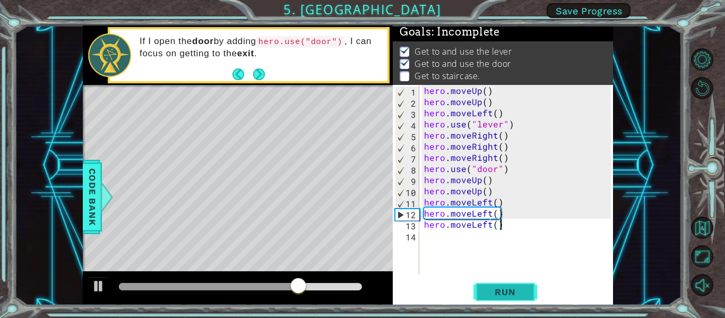
type textarea "hero.moveLeft()"
click at [518, 292] on span "Run" at bounding box center [505, 292] width 42 height 11
